Goal: Task Accomplishment & Management: Manage account settings

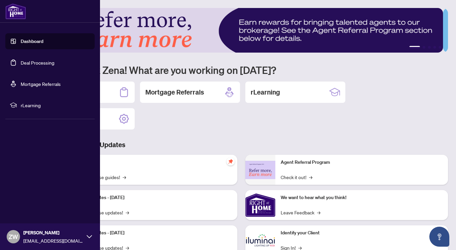
click at [45, 65] on link "Deal Processing" at bounding box center [38, 63] width 34 height 6
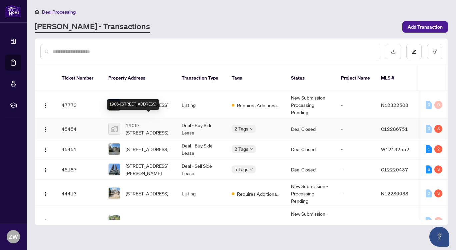
click at [158, 125] on span "1906-[STREET_ADDRESS]" at bounding box center [148, 129] width 45 height 15
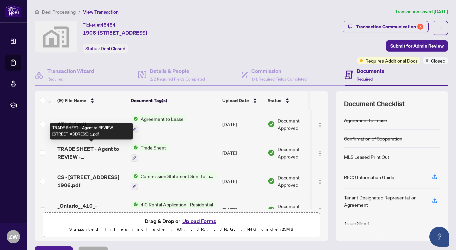
click at [82, 147] on span "TRADE SHEET - Agent to REVIEW - [STREET_ADDRESS] 1.pdf" at bounding box center [91, 153] width 68 height 16
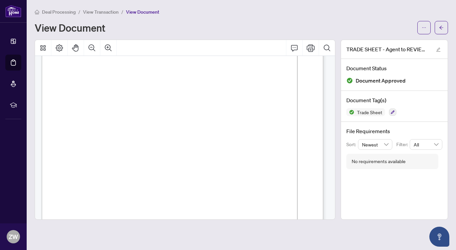
scroll to position [43, 0]
